Goal: Use online tool/utility: Use online tool/utility

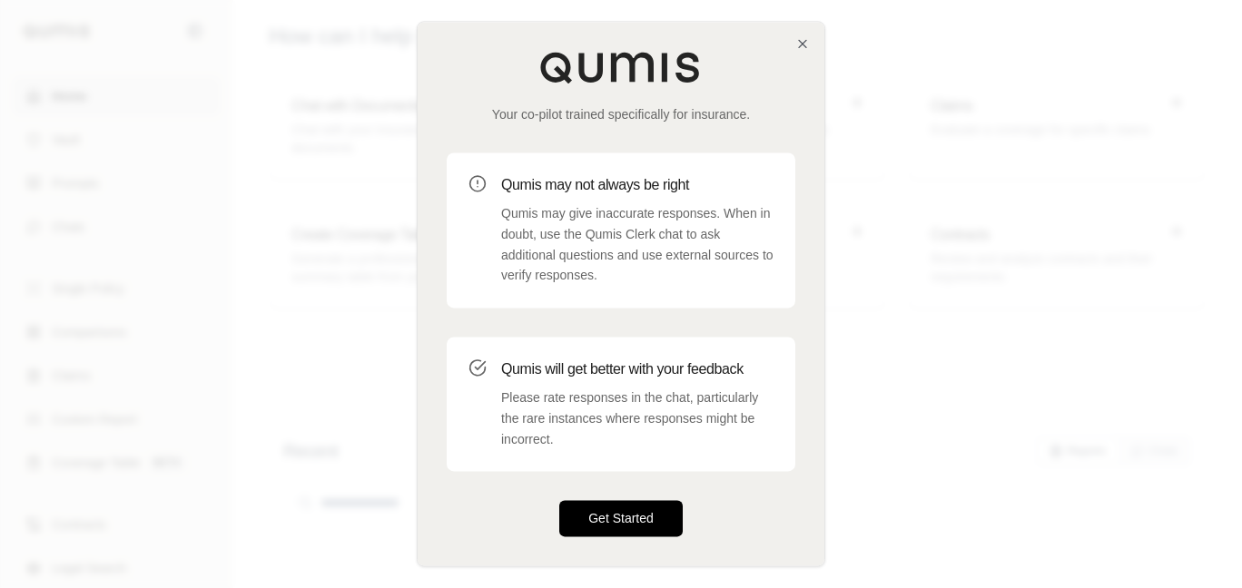
click at [638, 507] on button "Get Started" at bounding box center [621, 519] width 124 height 36
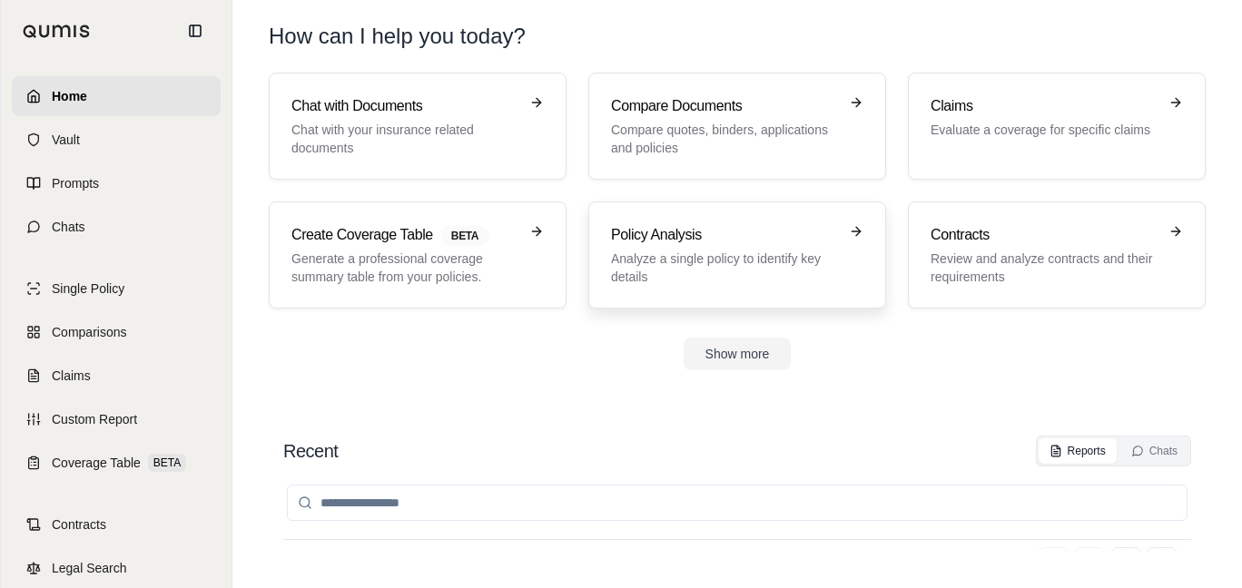
click at [752, 242] on h3 "Policy Analysis" at bounding box center [724, 235] width 227 height 22
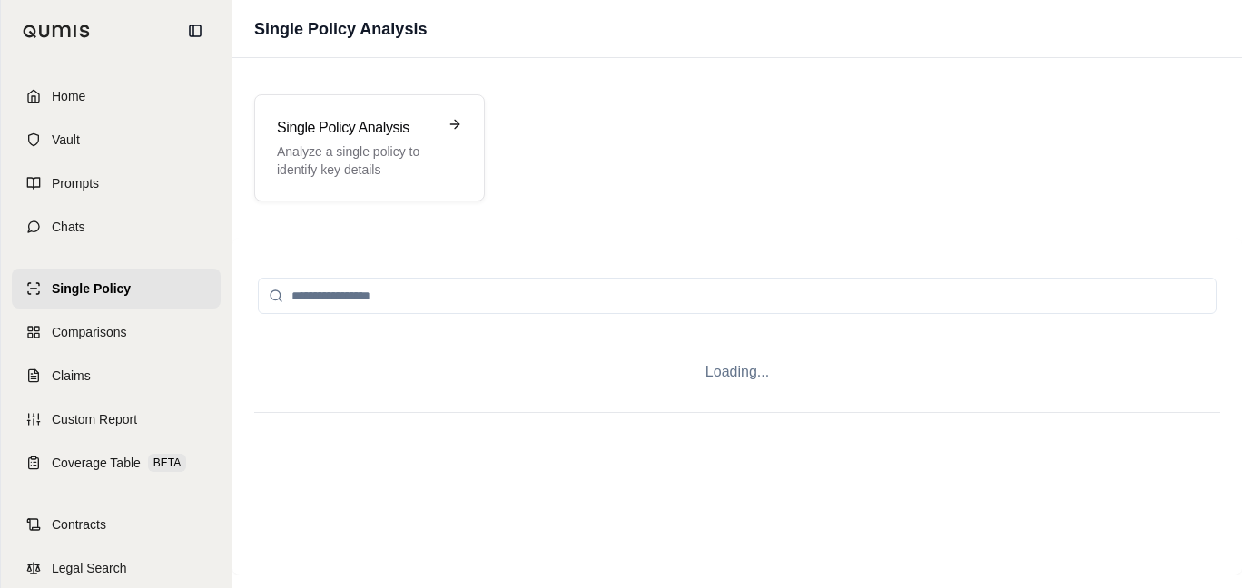
click at [752, 242] on div "Loading..." at bounding box center [737, 407] width 1010 height 338
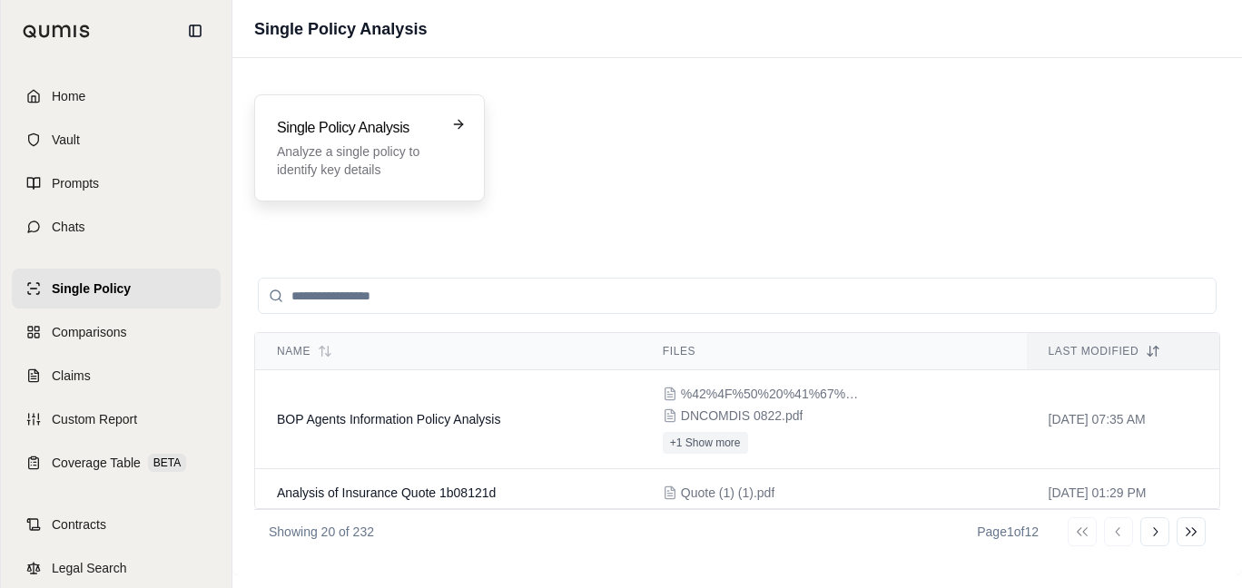
click at [371, 115] on div "Single Policy Analysis Analyze a single policy to identify key details" at bounding box center [369, 147] width 231 height 107
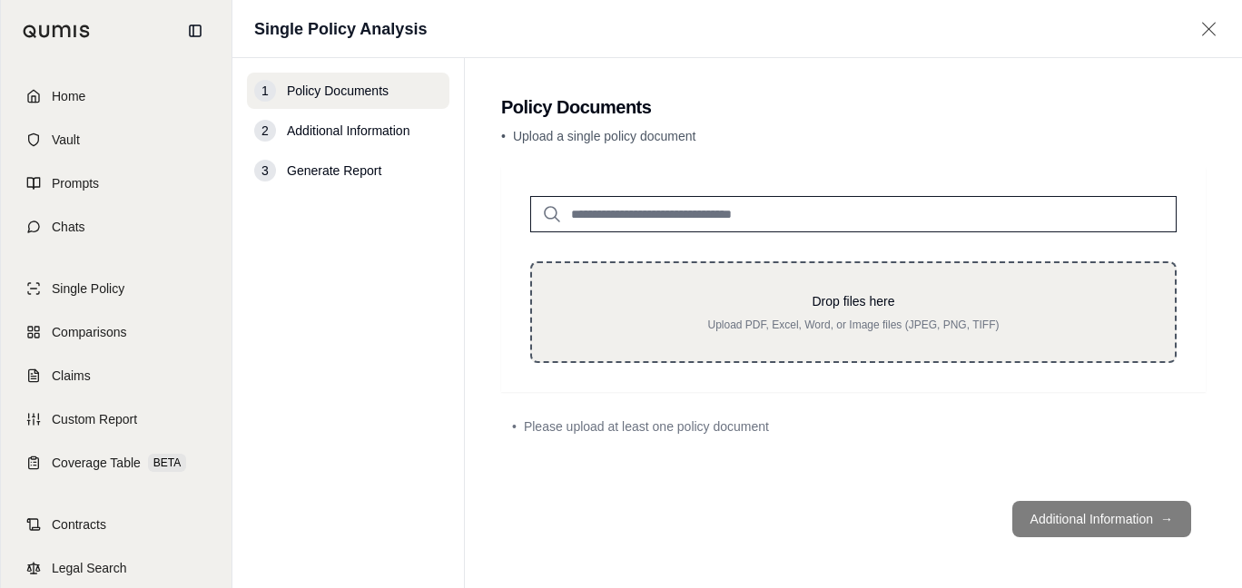
click at [766, 333] on div "Drop files here Upload PDF, Excel, Word, or Image files (JPEG, PNG, TIFF)" at bounding box center [853, 313] width 647 height 102
type input "**********"
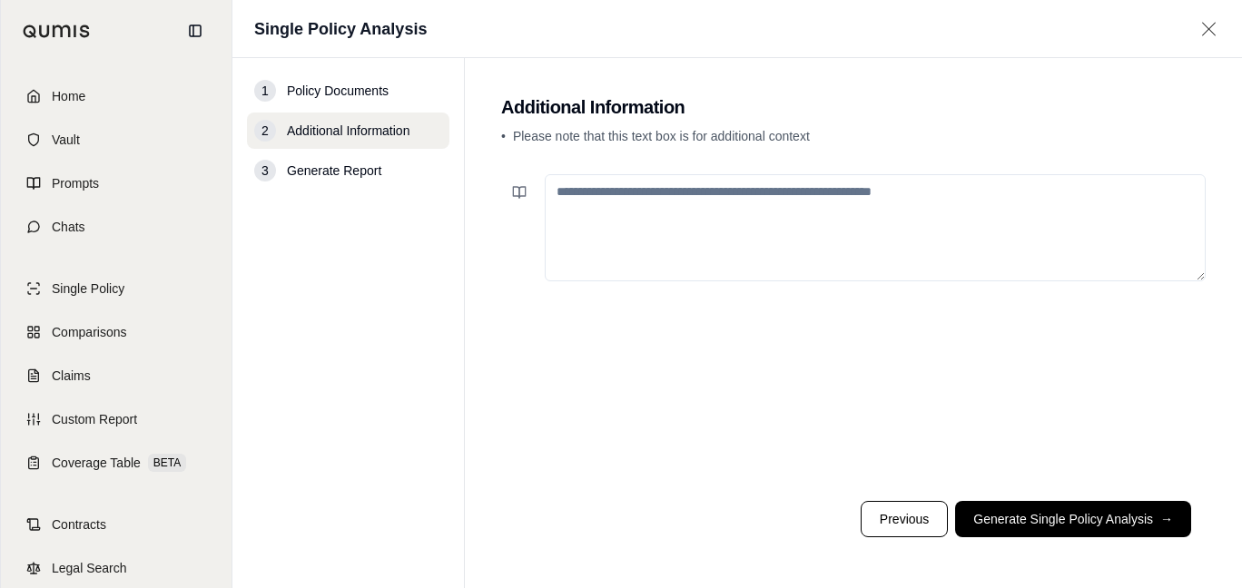
click at [1170, 115] on h2 "Additional Information" at bounding box center [853, 106] width 705 height 25
click at [791, 250] on textarea at bounding box center [875, 227] width 661 height 107
paste textarea "**********"
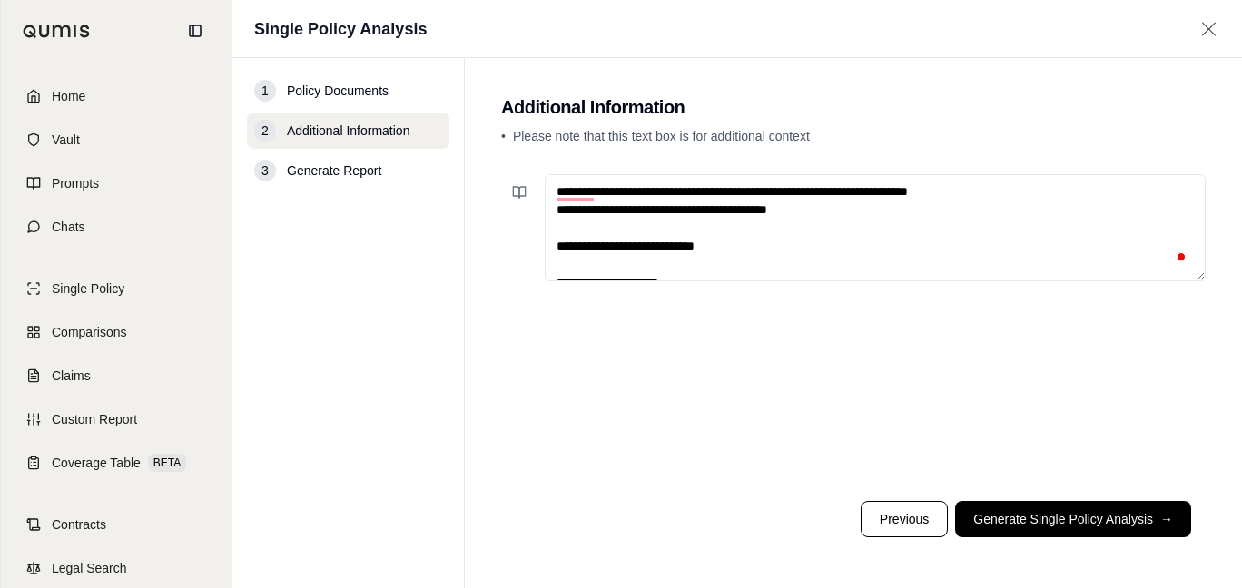
scroll to position [699, 0]
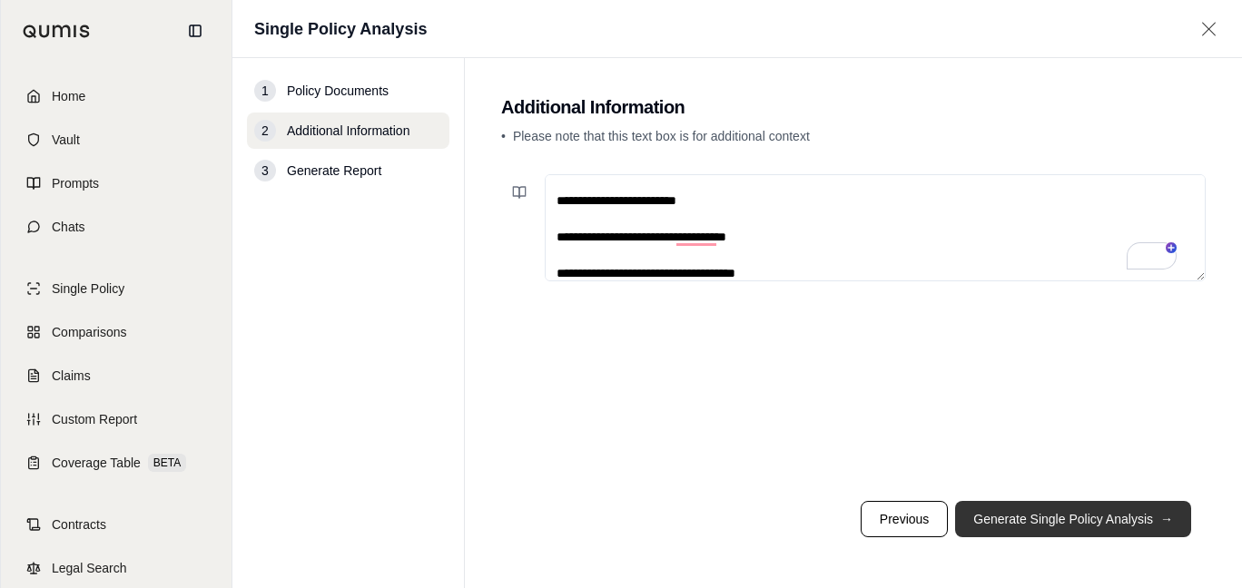
type textarea "**********"
click at [1078, 511] on button "Generate Single Policy Analysis →" at bounding box center [1073, 519] width 236 height 36
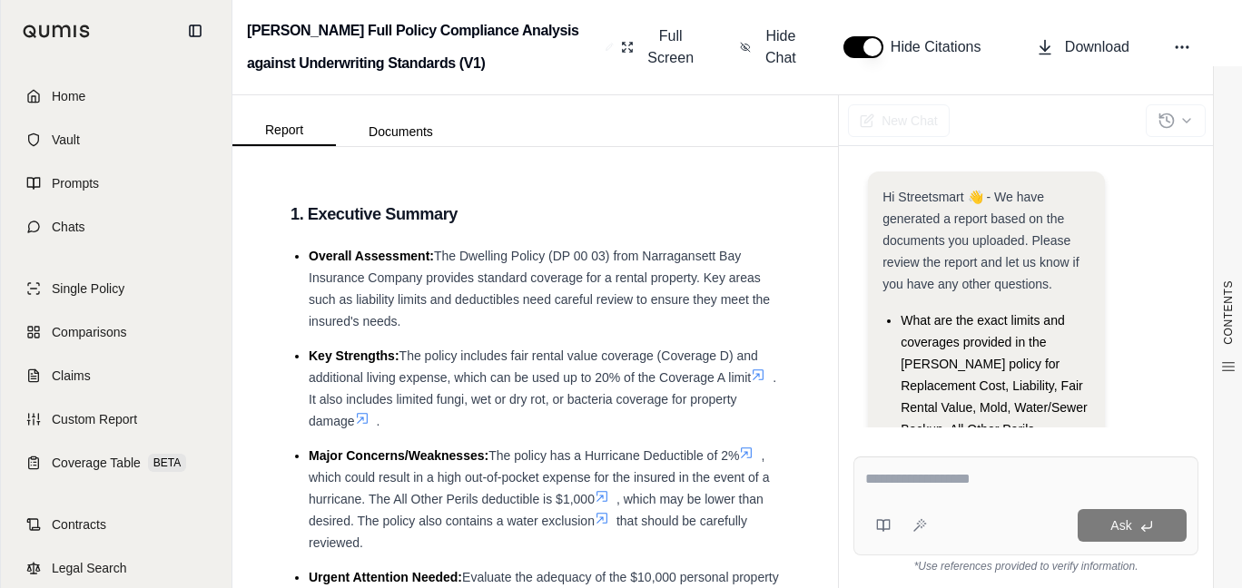
scroll to position [323, 0]
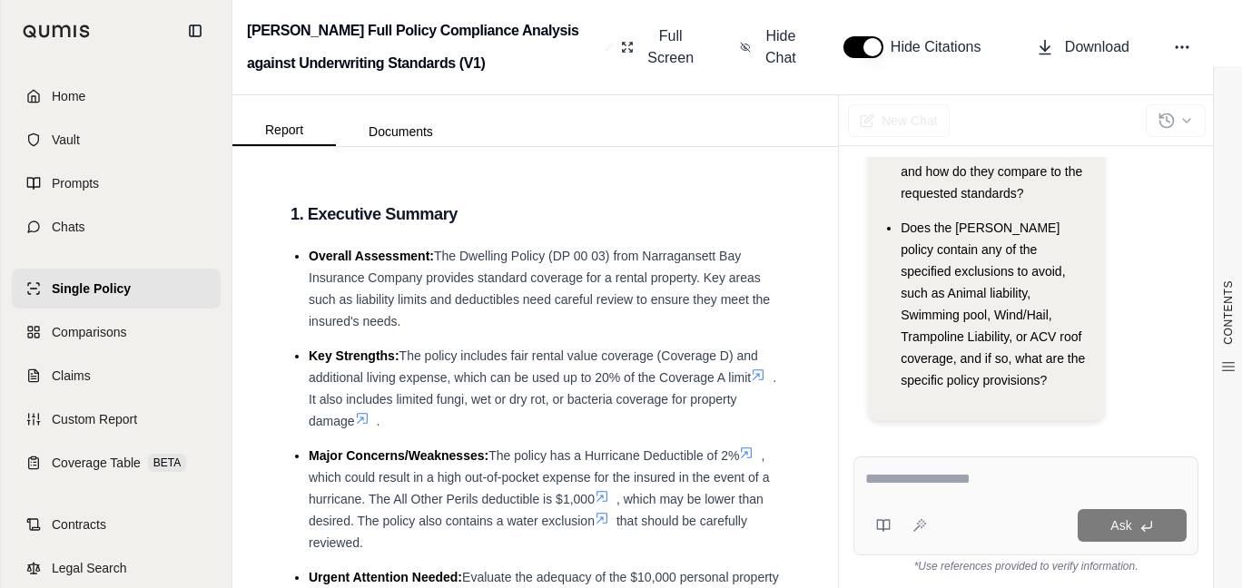
drag, startPoint x: 1050, startPoint y: 282, endPoint x: 1041, endPoint y: 272, distance: 12.8
click at [1049, 282] on li "Does the [PERSON_NAME] policy contain any of the specified exclusions to avoid,…" at bounding box center [996, 304] width 190 height 174
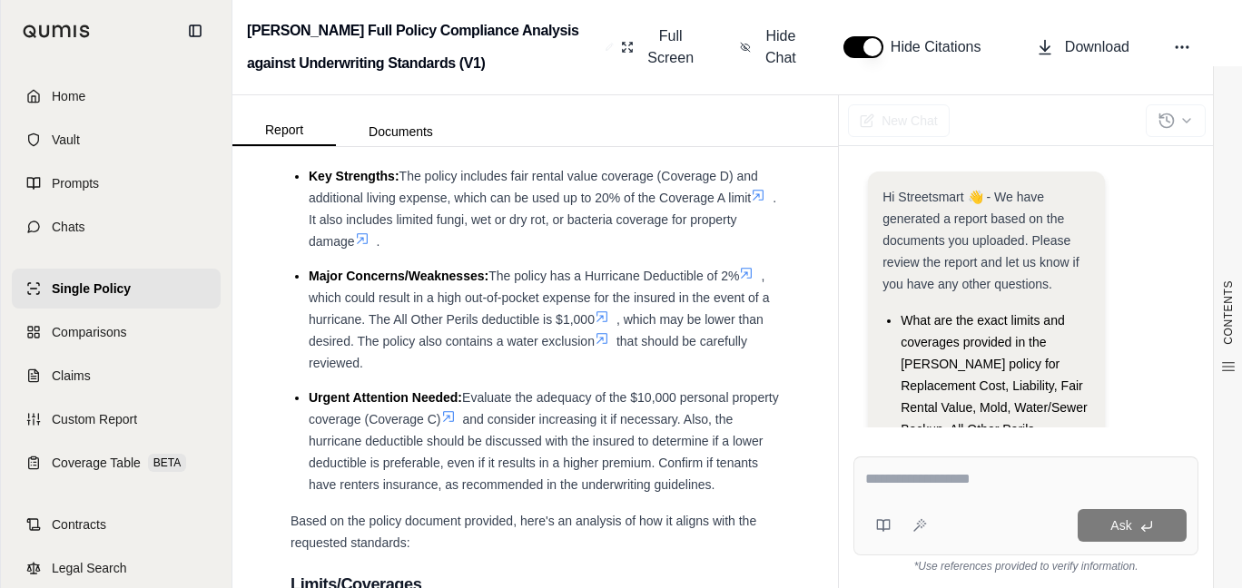
scroll to position [182, 0]
click at [516, 70] on h2 "[PERSON_NAME] Full Policy Compliance Analysis against Underwriting Standards (V…" at bounding box center [422, 47] width 351 height 65
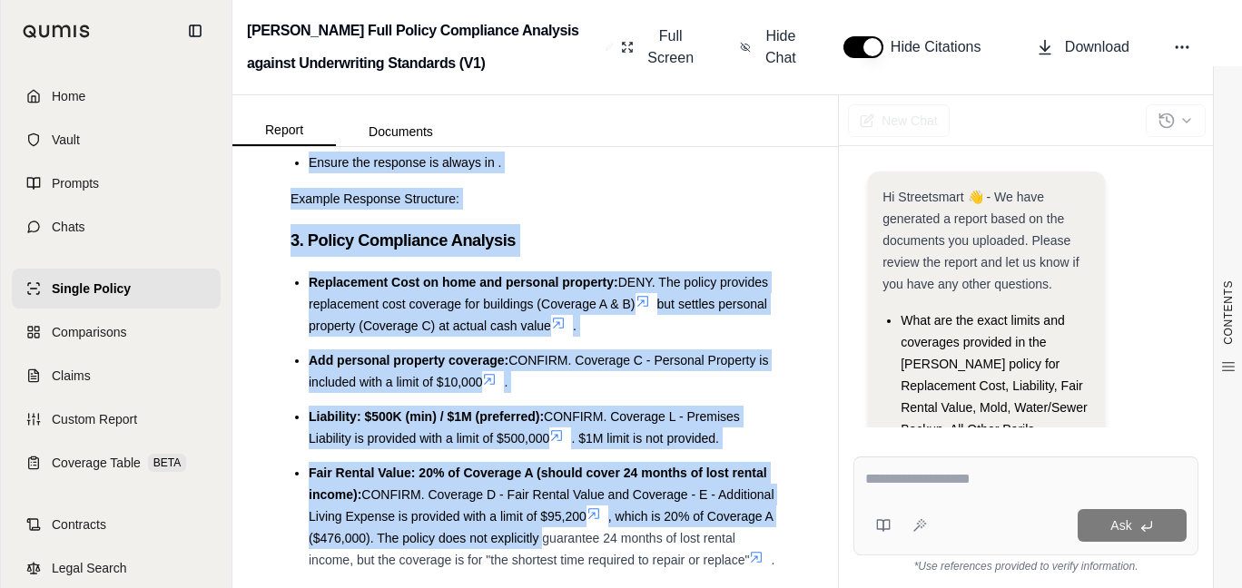
scroll to position [3473, 0]
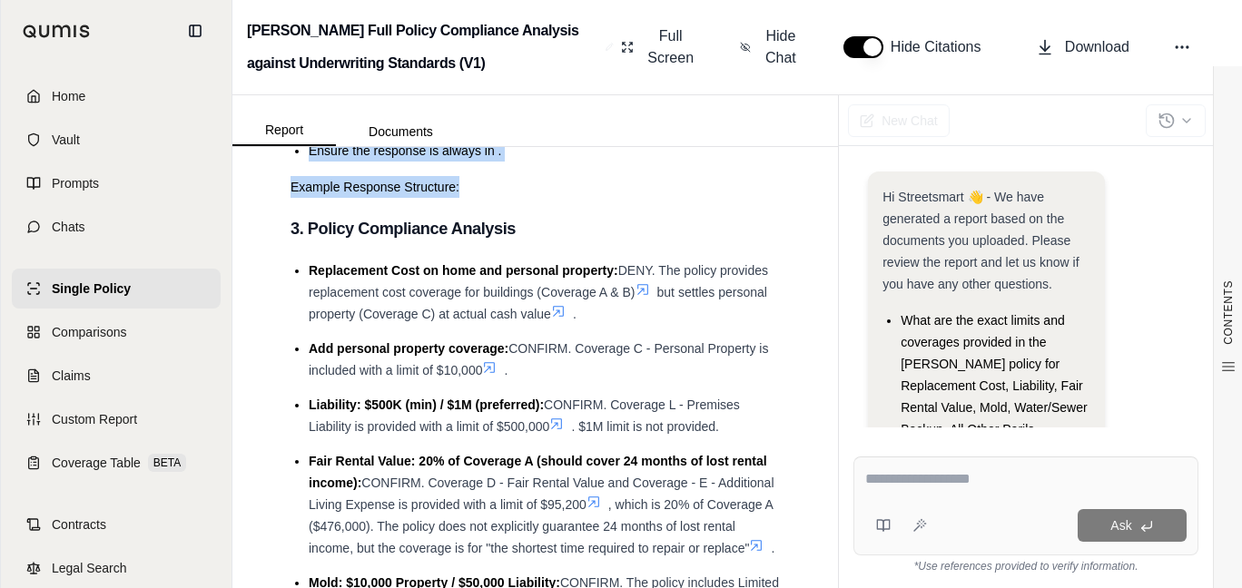
drag, startPoint x: 309, startPoint y: 282, endPoint x: 629, endPoint y: 232, distance: 324.4
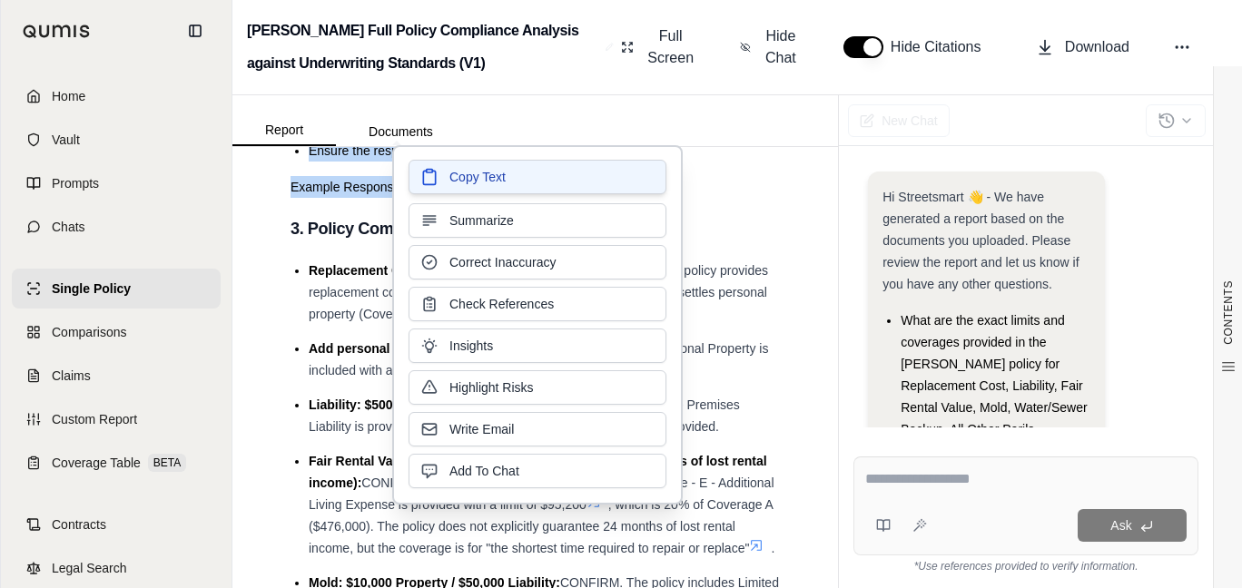
click at [545, 180] on button "Copy Text" at bounding box center [538, 177] width 258 height 35
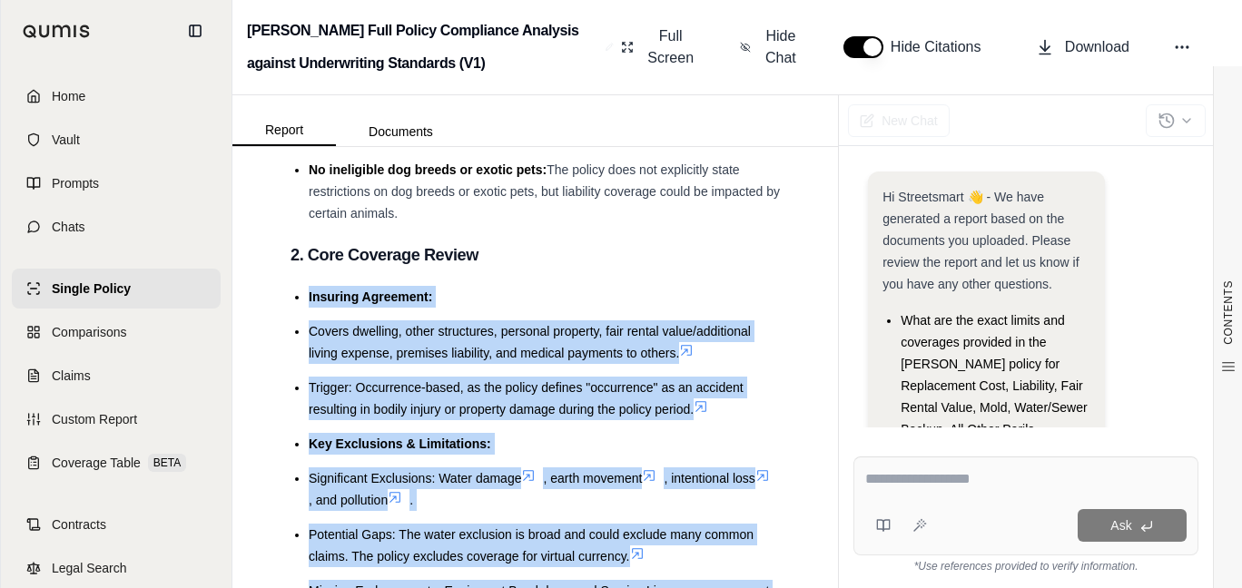
scroll to position [1839, 0]
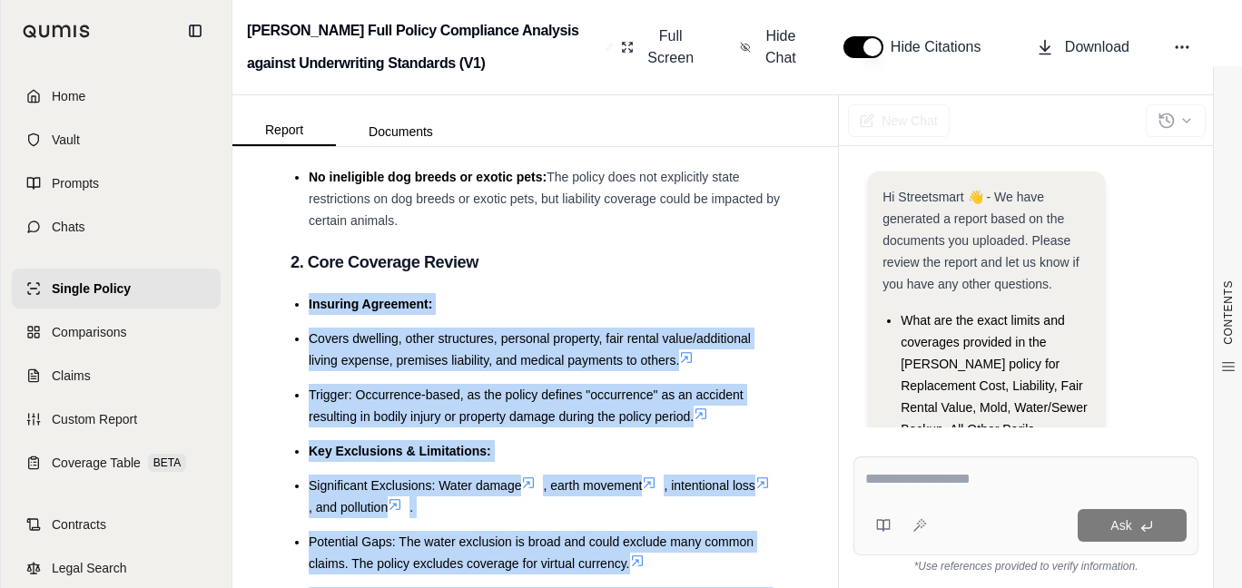
click at [516, 368] on span "Covers dwelling, other structures, personal property, fair rental value/additio…" at bounding box center [530, 349] width 442 height 36
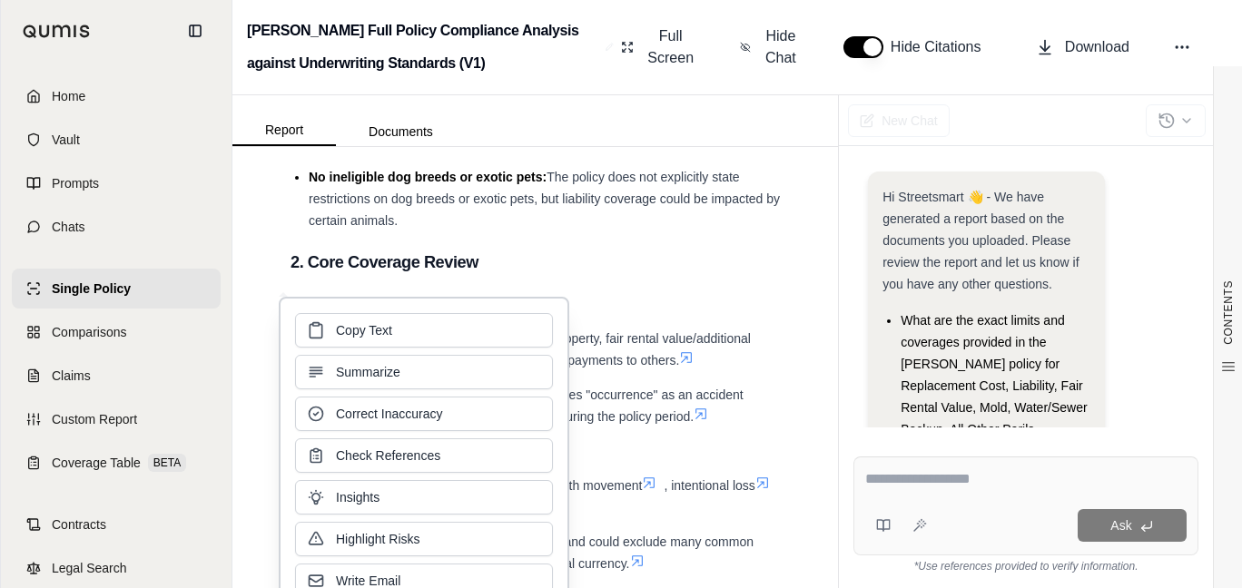
click at [647, 368] on span "Covers dwelling, other structures, personal property, fair rental value/additio…" at bounding box center [530, 349] width 442 height 36
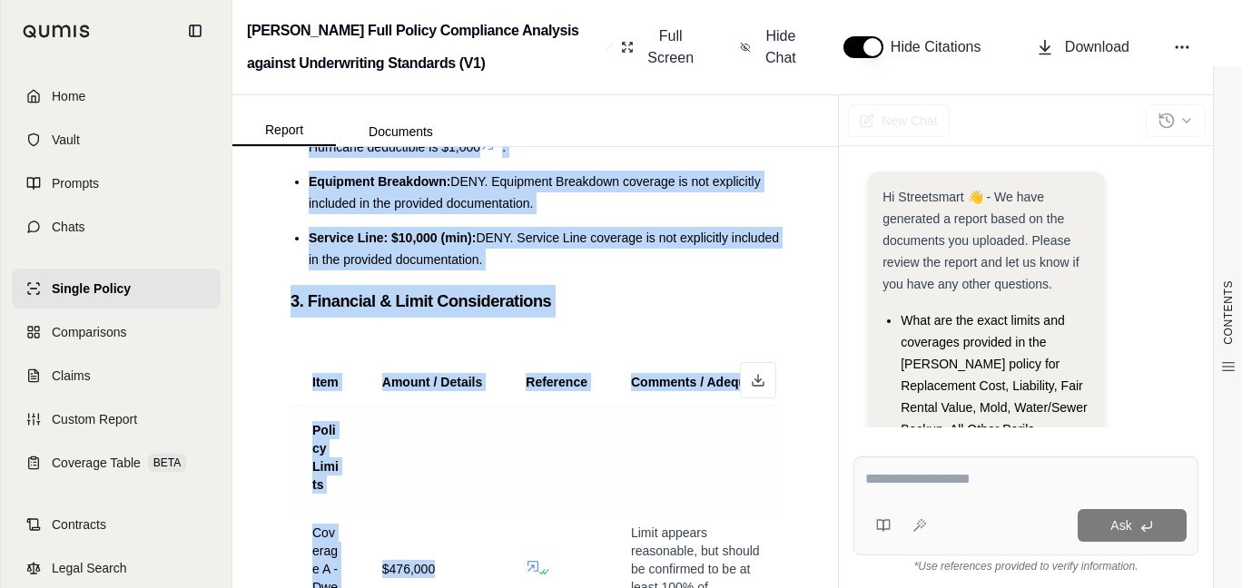
scroll to position [4097, 0]
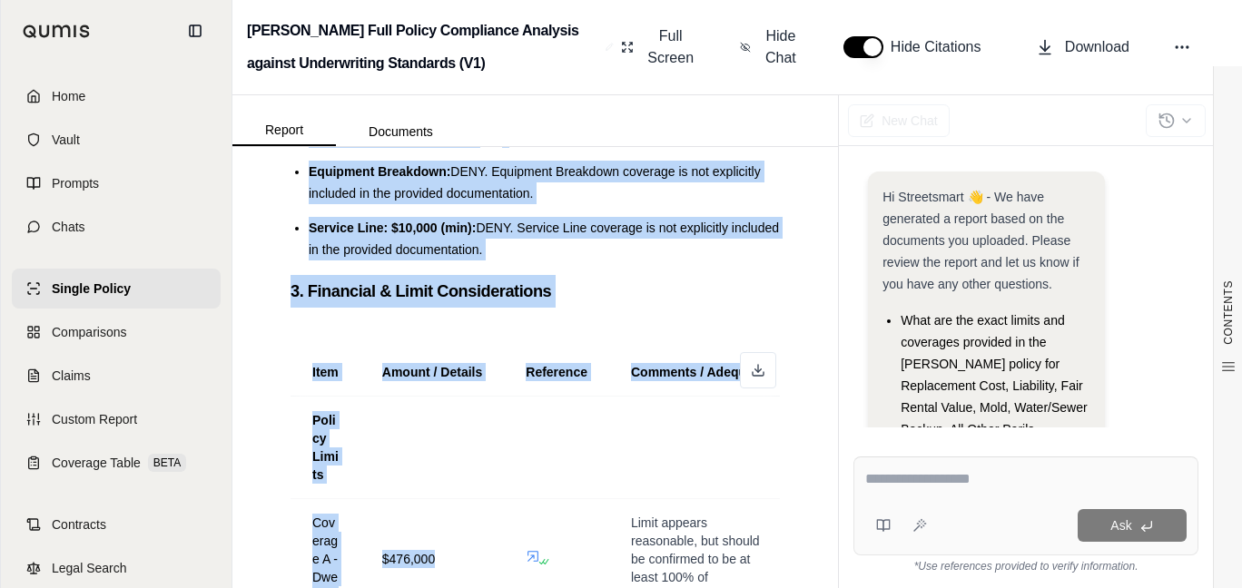
drag, startPoint x: 301, startPoint y: 359, endPoint x: 652, endPoint y: 320, distance: 352.7
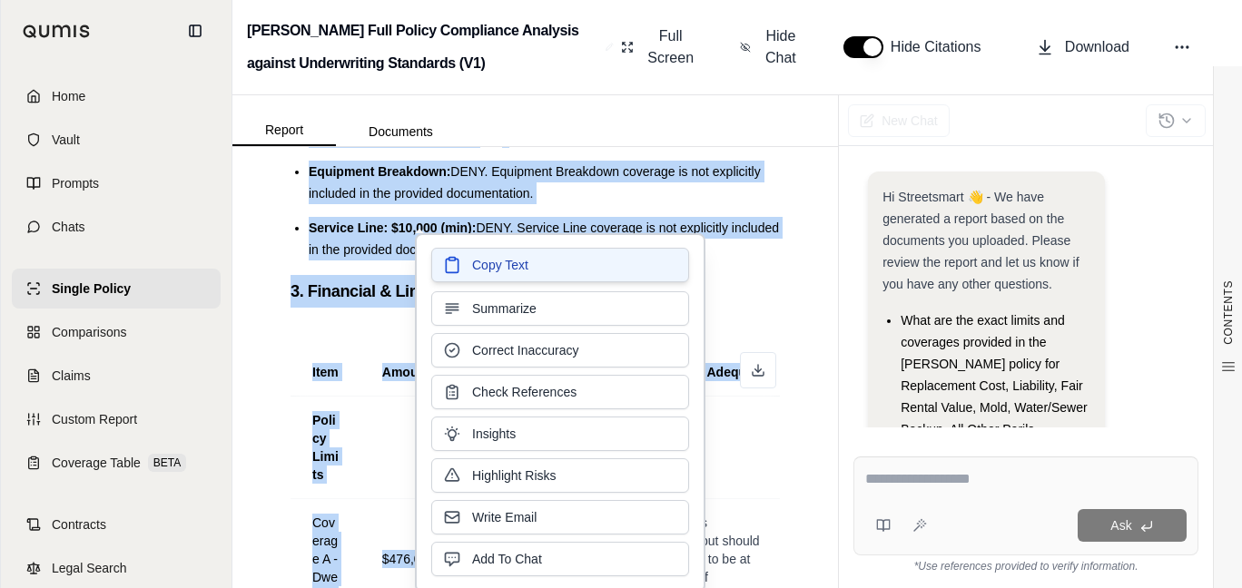
click at [535, 265] on button "Copy Text" at bounding box center [560, 265] width 258 height 35
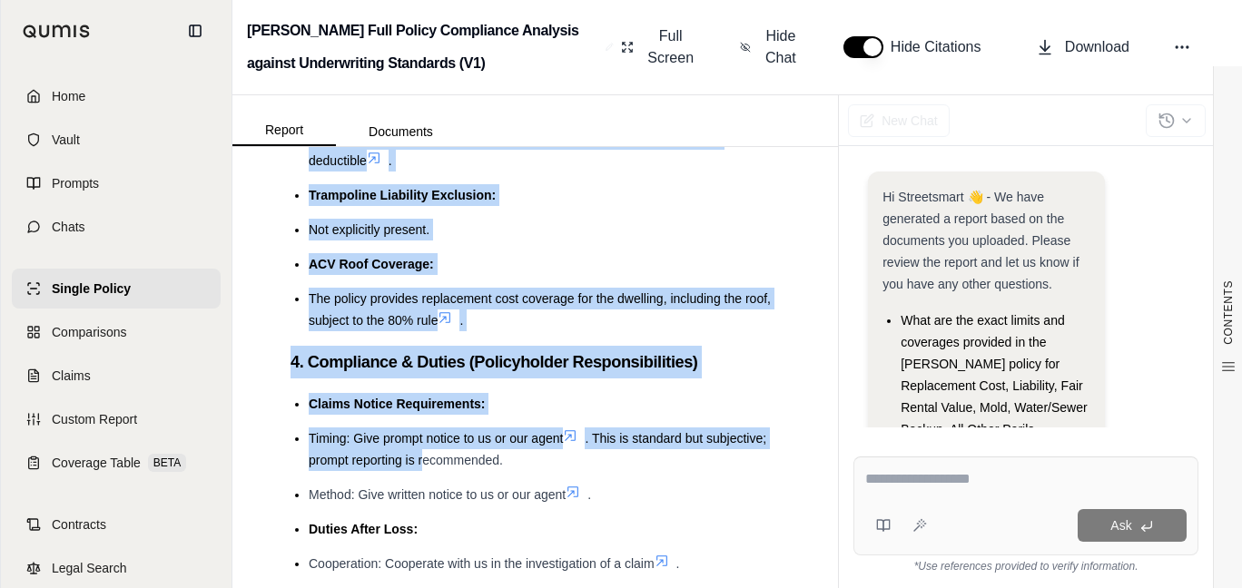
scroll to position [9848, 0]
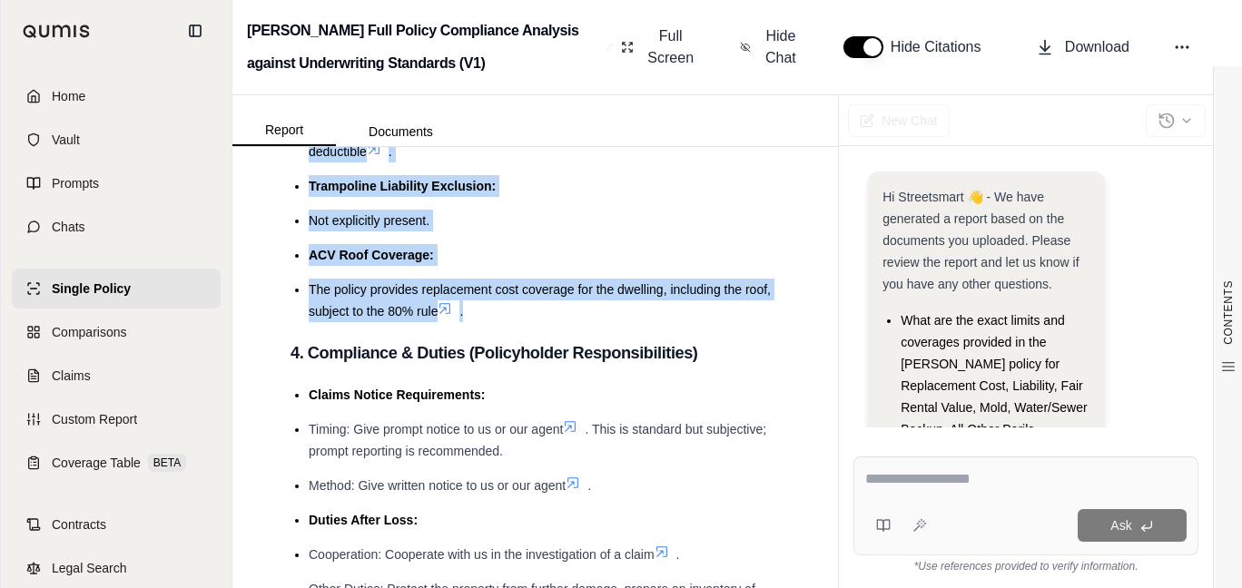
drag, startPoint x: 308, startPoint y: 336, endPoint x: 542, endPoint y: 432, distance: 253.3
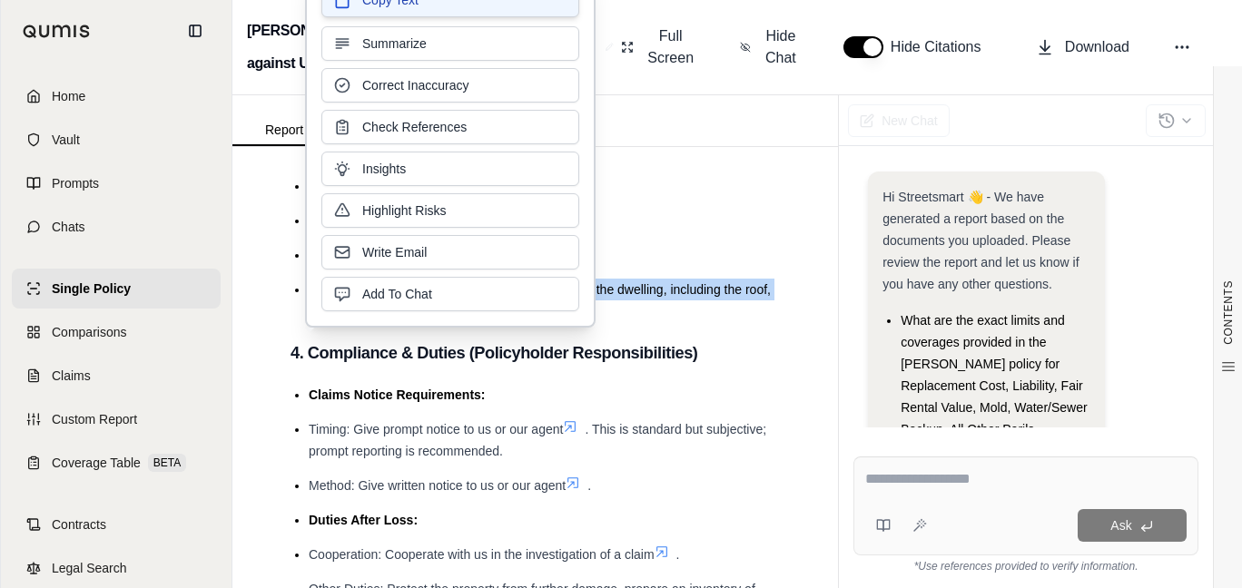
click at [447, 8] on button "Copy Text" at bounding box center [450, 0] width 258 height 35
